Goal: Navigation & Orientation: Find specific page/section

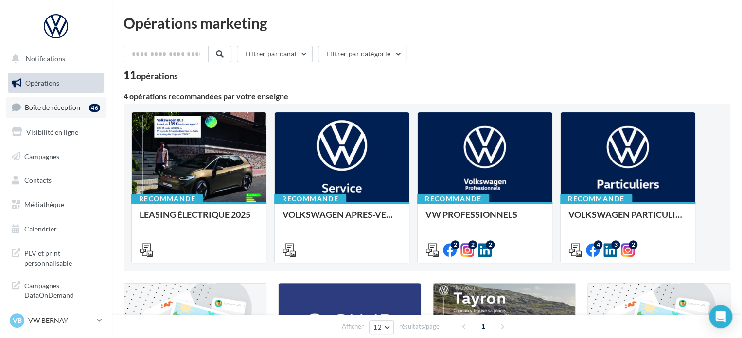
click at [73, 110] on span "Boîte de réception" at bounding box center [52, 107] width 55 height 8
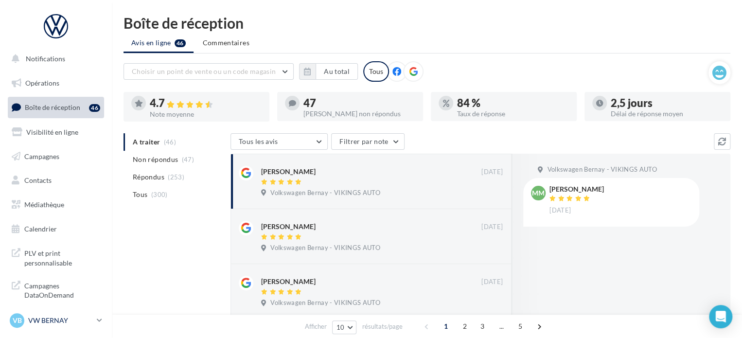
click at [59, 318] on p "VW BERNAY" at bounding box center [60, 320] width 65 height 10
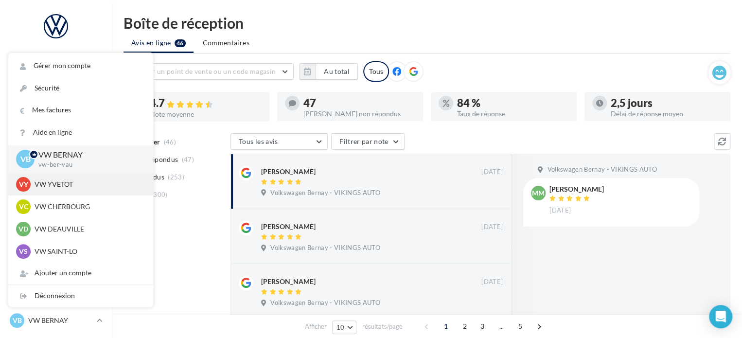
click at [58, 186] on p "VW YVETOT" at bounding box center [88, 184] width 107 height 10
